Goal: Check status: Check status

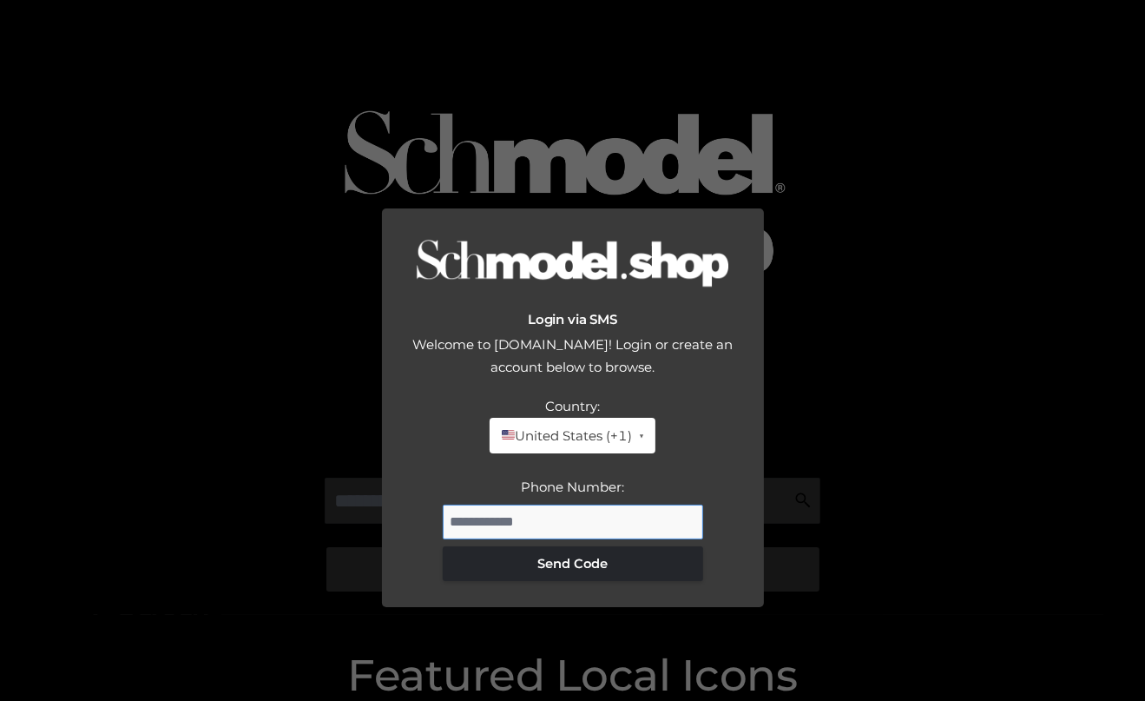
click at [570, 504] on input "Phone Number:" at bounding box center [573, 521] width 260 height 35
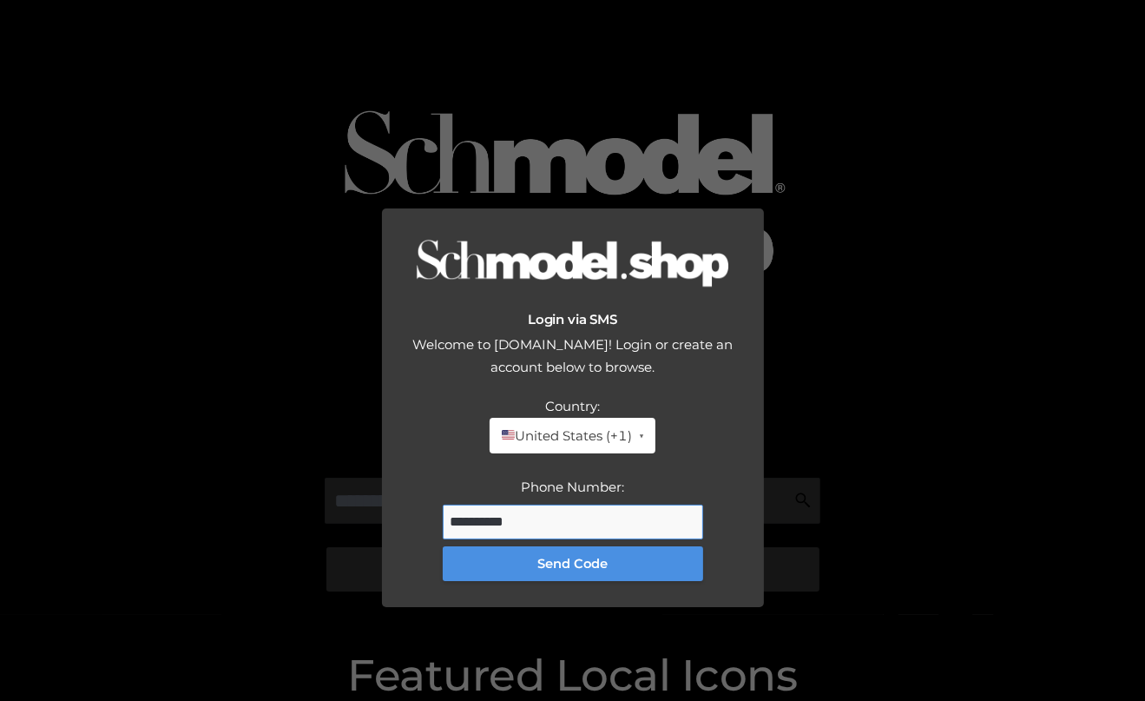
type input "**********"
click at [586, 546] on button "Send Code" at bounding box center [573, 563] width 260 height 35
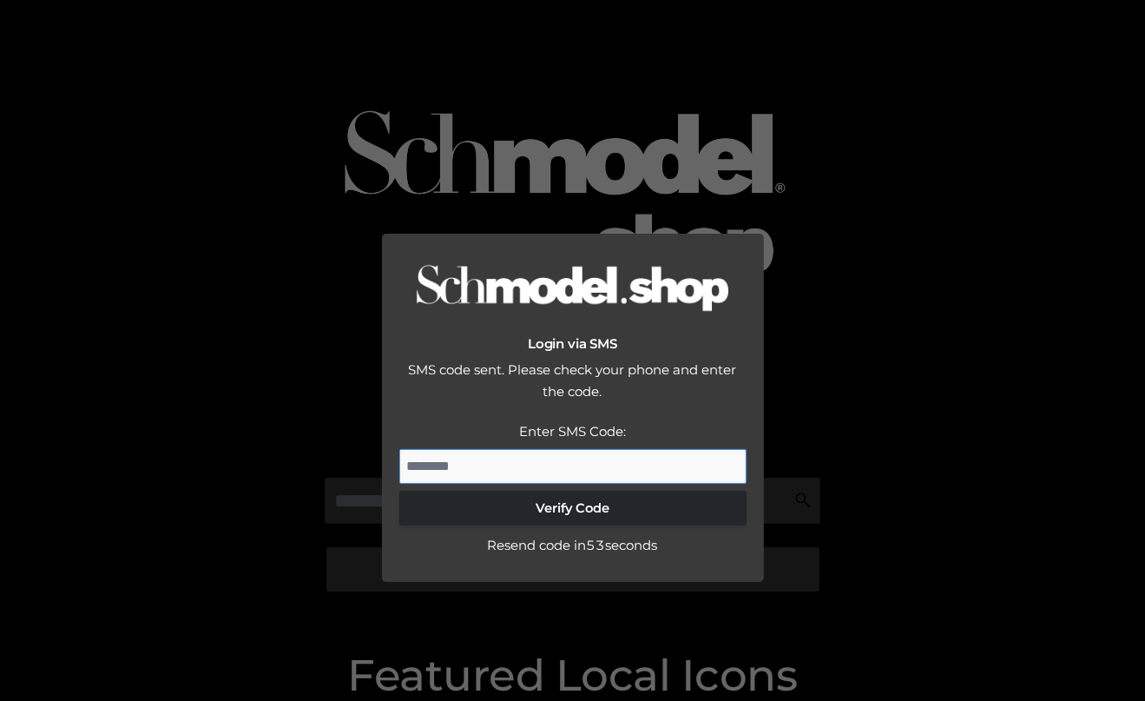
click at [507, 449] on input "Enter SMS Code:" at bounding box center [572, 466] width 347 height 35
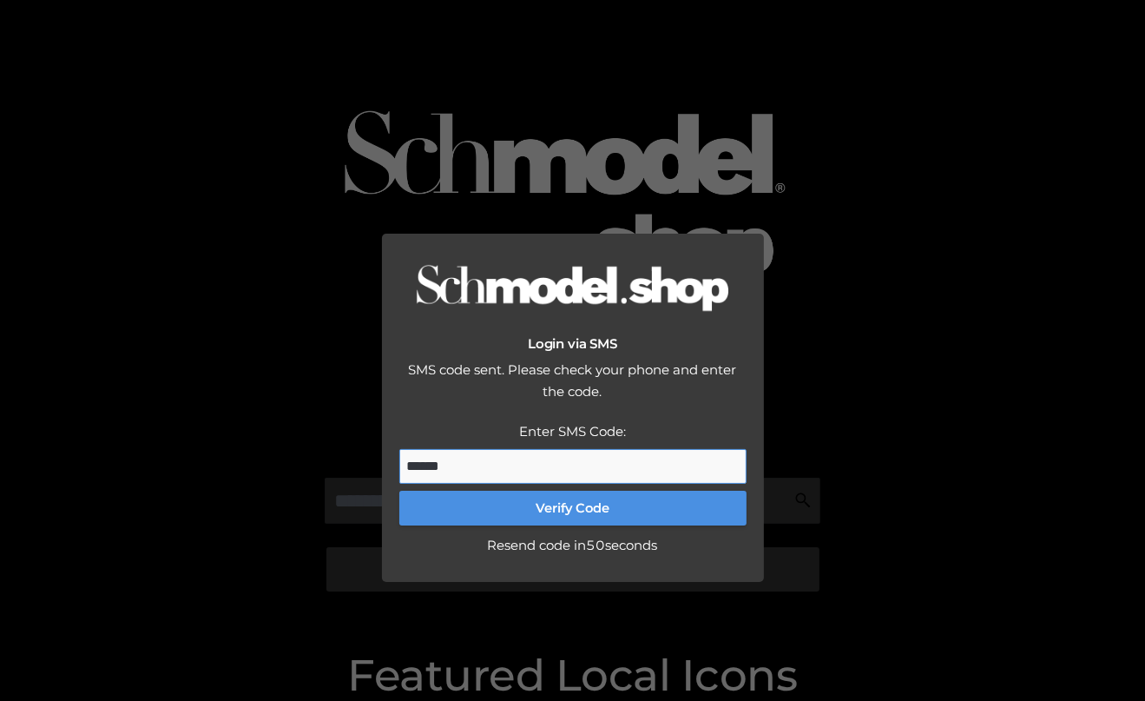
type input "******"
click at [522, 491] on button "Verify Code" at bounding box center [572, 508] width 347 height 35
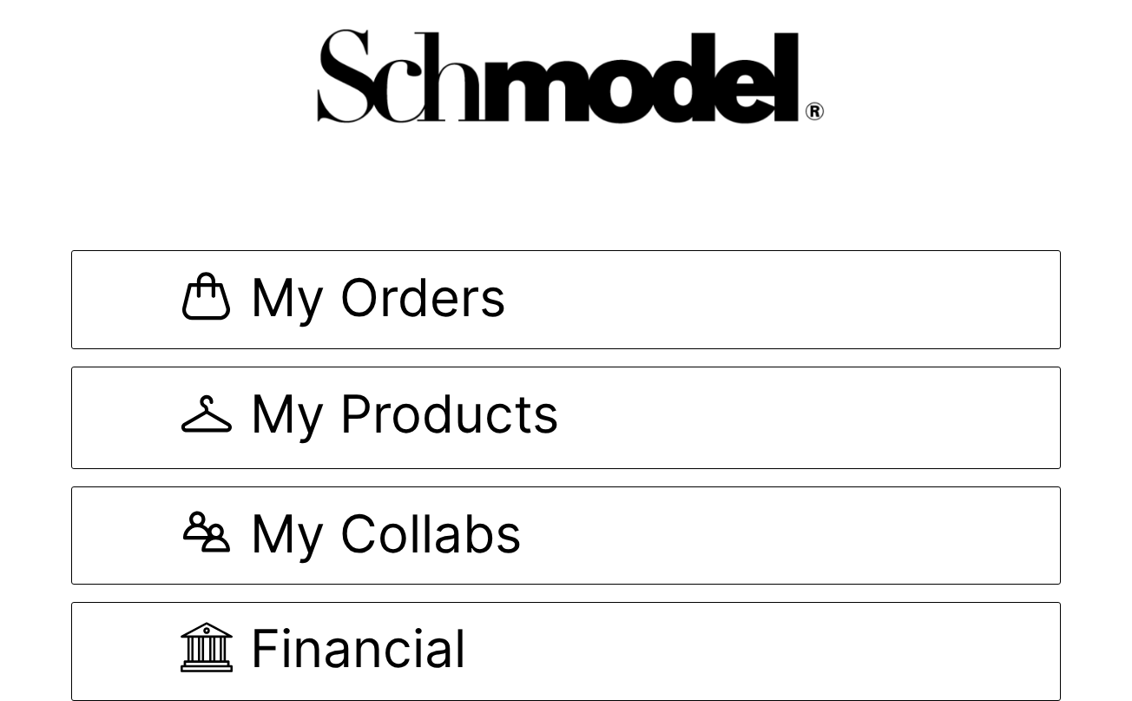
click at [467, 352] on div "My Orders My Products My Collabs Financial" at bounding box center [566, 449] width 990 height 503
click at [467, 315] on span "My Orders" at bounding box center [378, 300] width 256 height 58
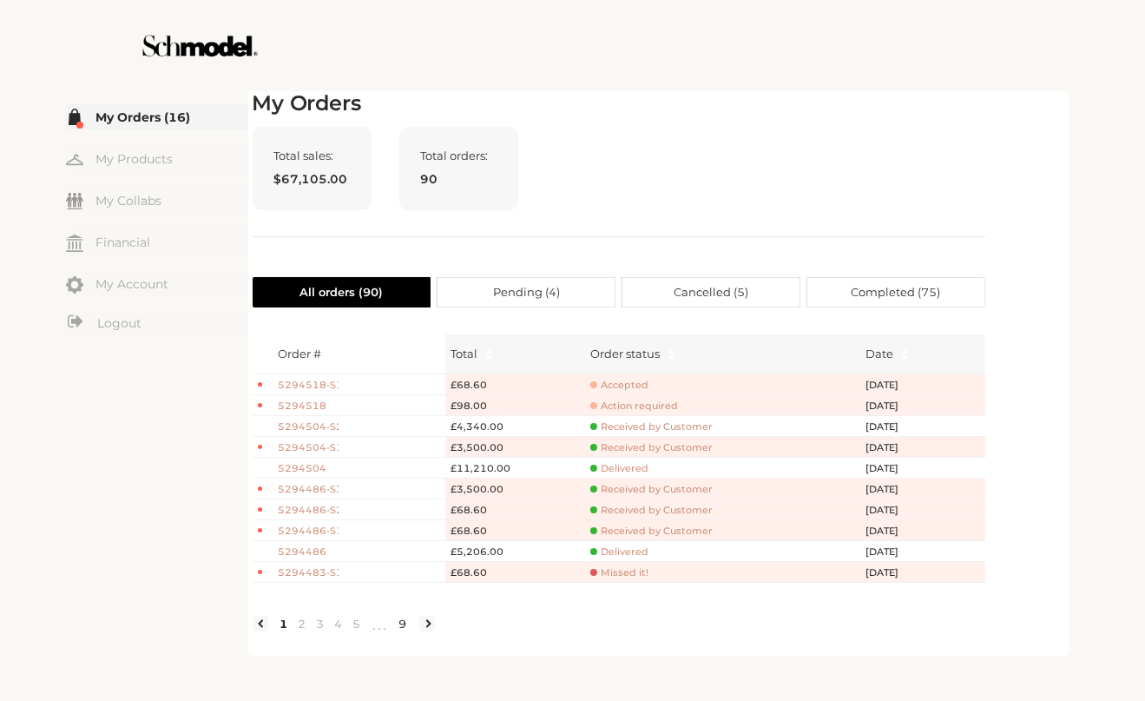
click at [404, 631] on link "9" at bounding box center [403, 624] width 18 height 16
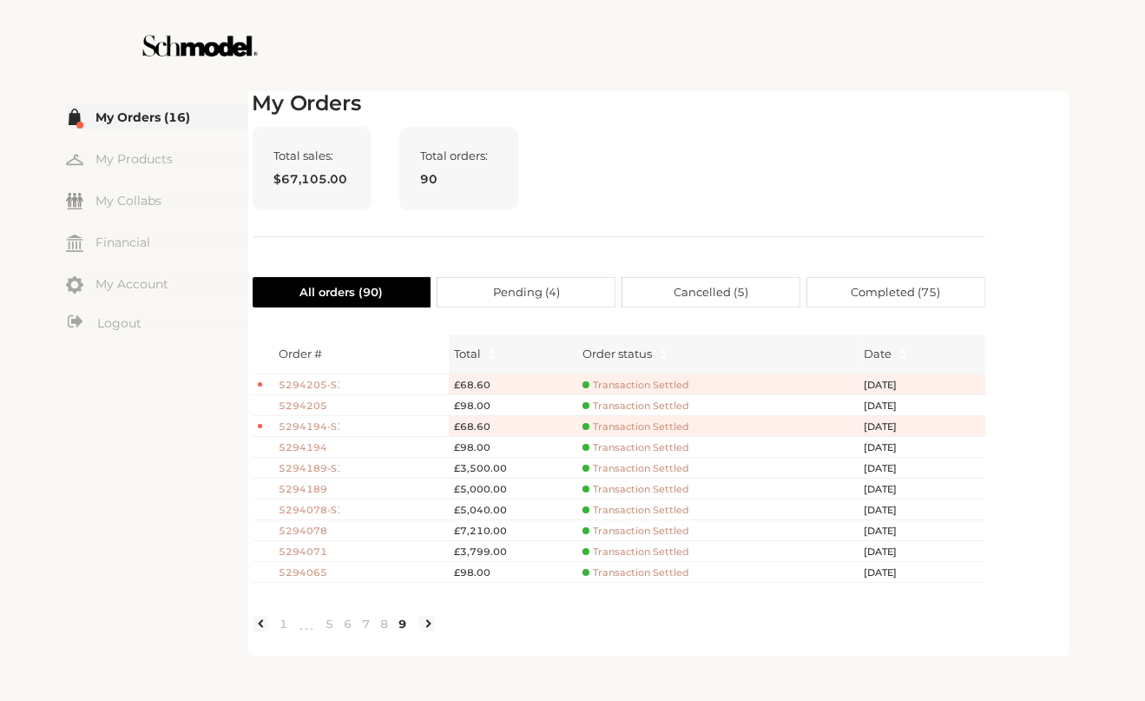
click at [635, 552] on span "Transaction Settled" at bounding box center [636, 551] width 107 height 13
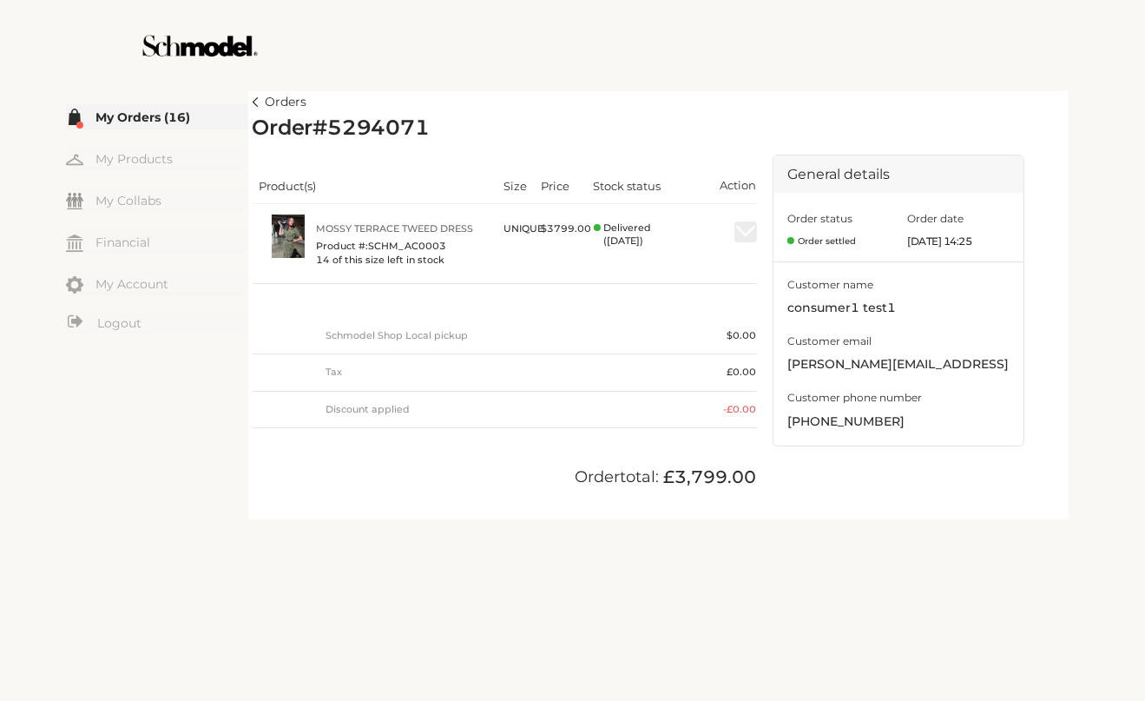
click at [258, 106] on link "Orders" at bounding box center [280, 102] width 55 height 21
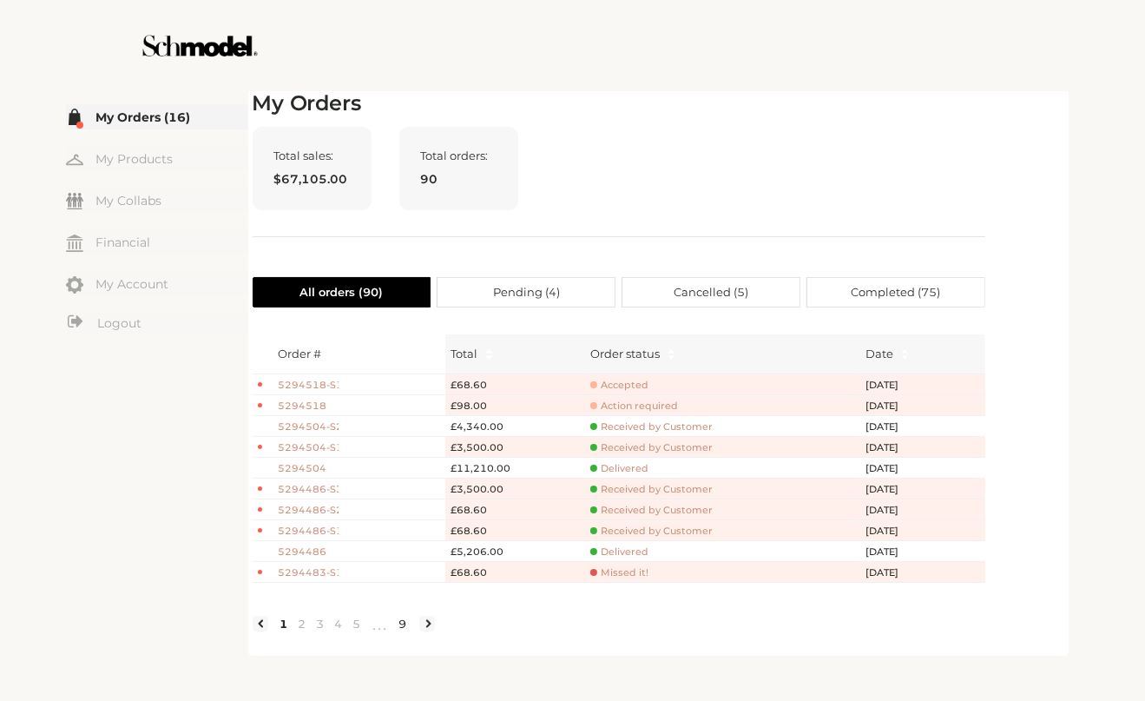
click at [405, 631] on link "9" at bounding box center [403, 624] width 18 height 16
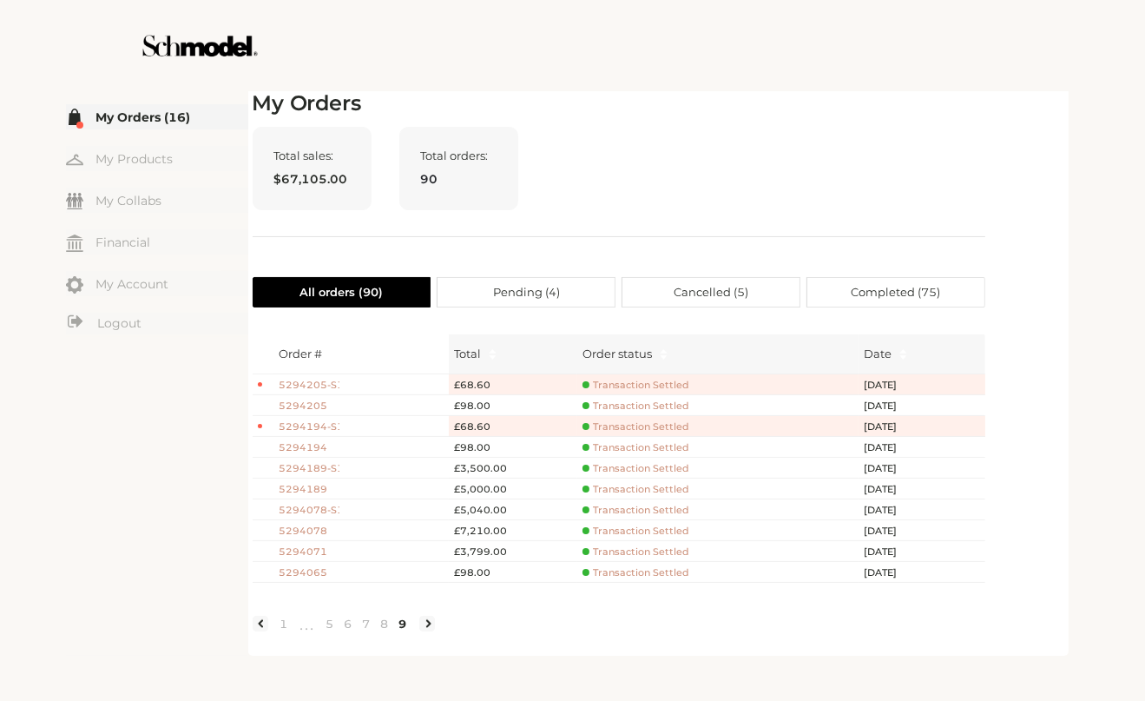
click at [313, 544] on span "5294071" at bounding box center [309, 551] width 61 height 15
